Goal: Task Accomplishment & Management: Manage account settings

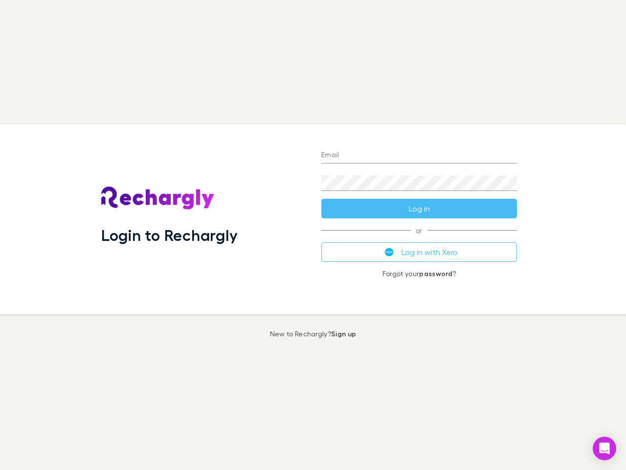
click at [313, 235] on div "Login to Rechargly" at bounding box center [203, 219] width 220 height 190
click at [419, 156] on input "Email" at bounding box center [419, 156] width 196 height 16
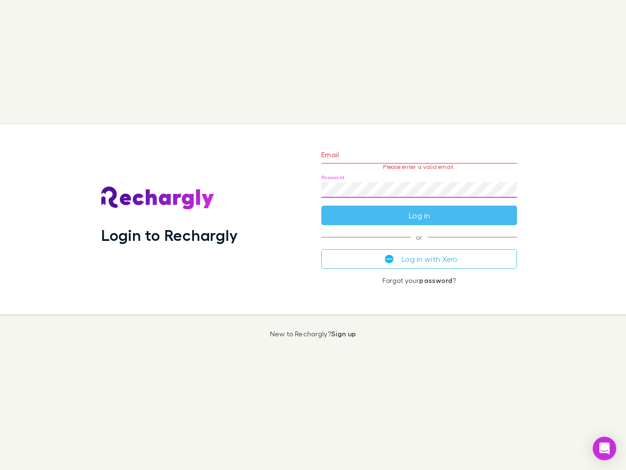
click at [419, 208] on form "Email Please enter a valid email. Password Log in" at bounding box center [419, 182] width 196 height 85
click at [419, 252] on div "Email Please enter a valid email. Password Log in or Log in with Xero Forgot yo…" at bounding box center [419, 219] width 211 height 190
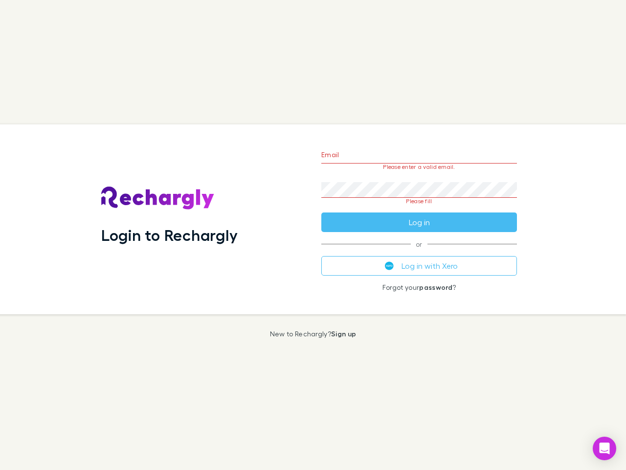
click at [605, 448] on icon "Open Intercom Messenger" at bounding box center [605, 448] width 10 height 12
